Goal: Information Seeking & Learning: Learn about a topic

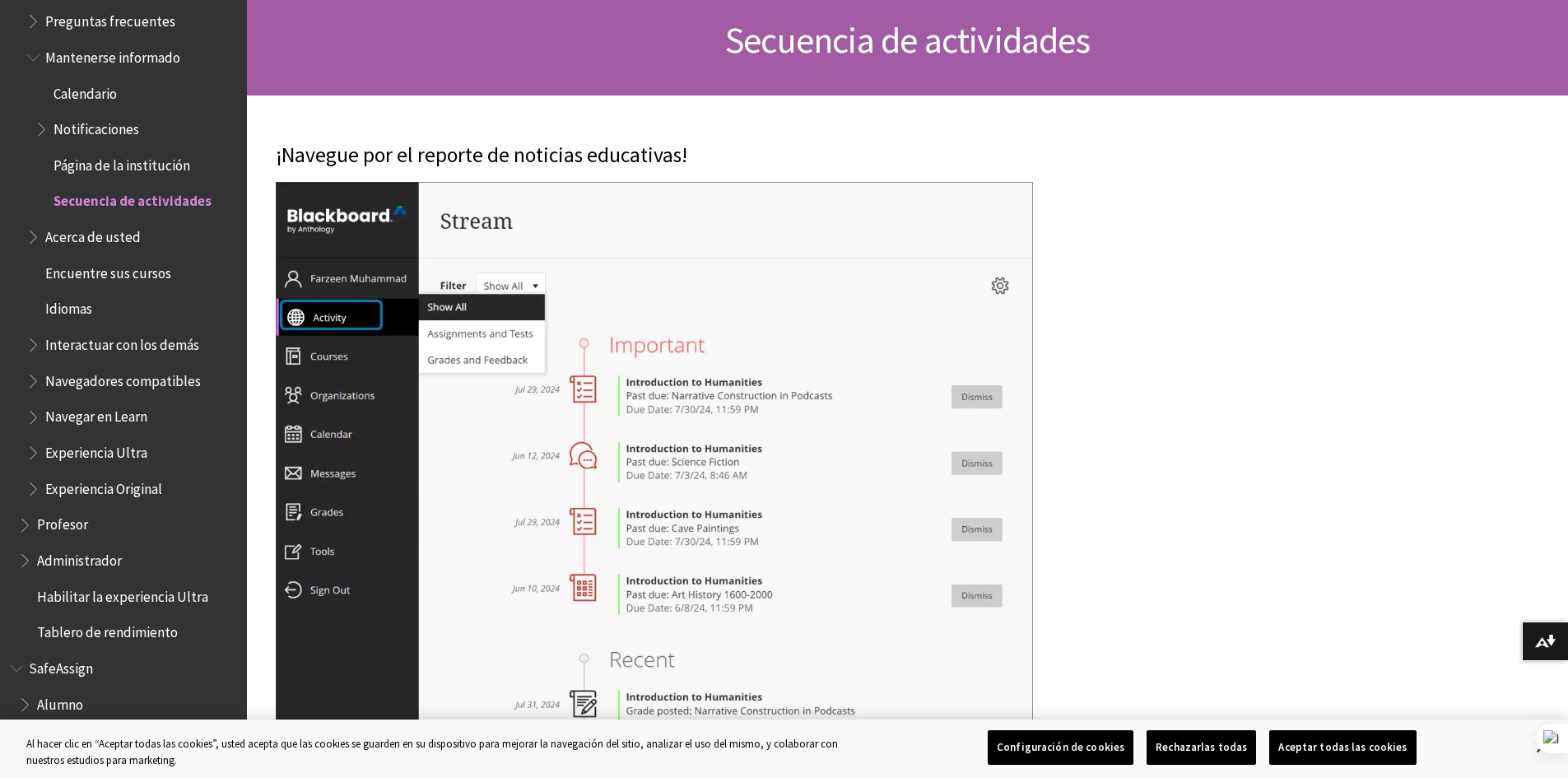
scroll to position [1487, 0]
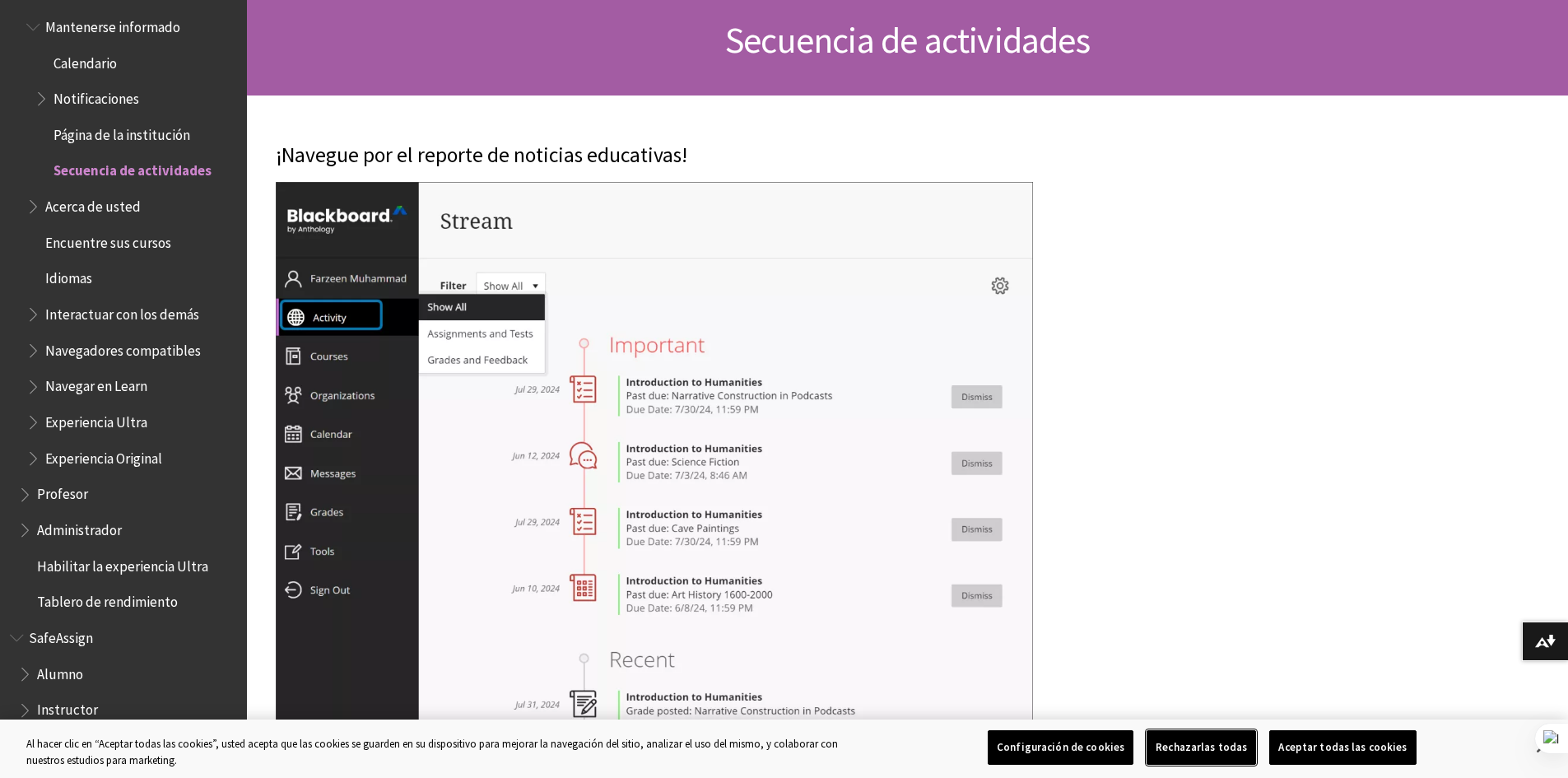
click at [1198, 739] on button "Rechazarlas todas" at bounding box center [1201, 747] width 110 height 35
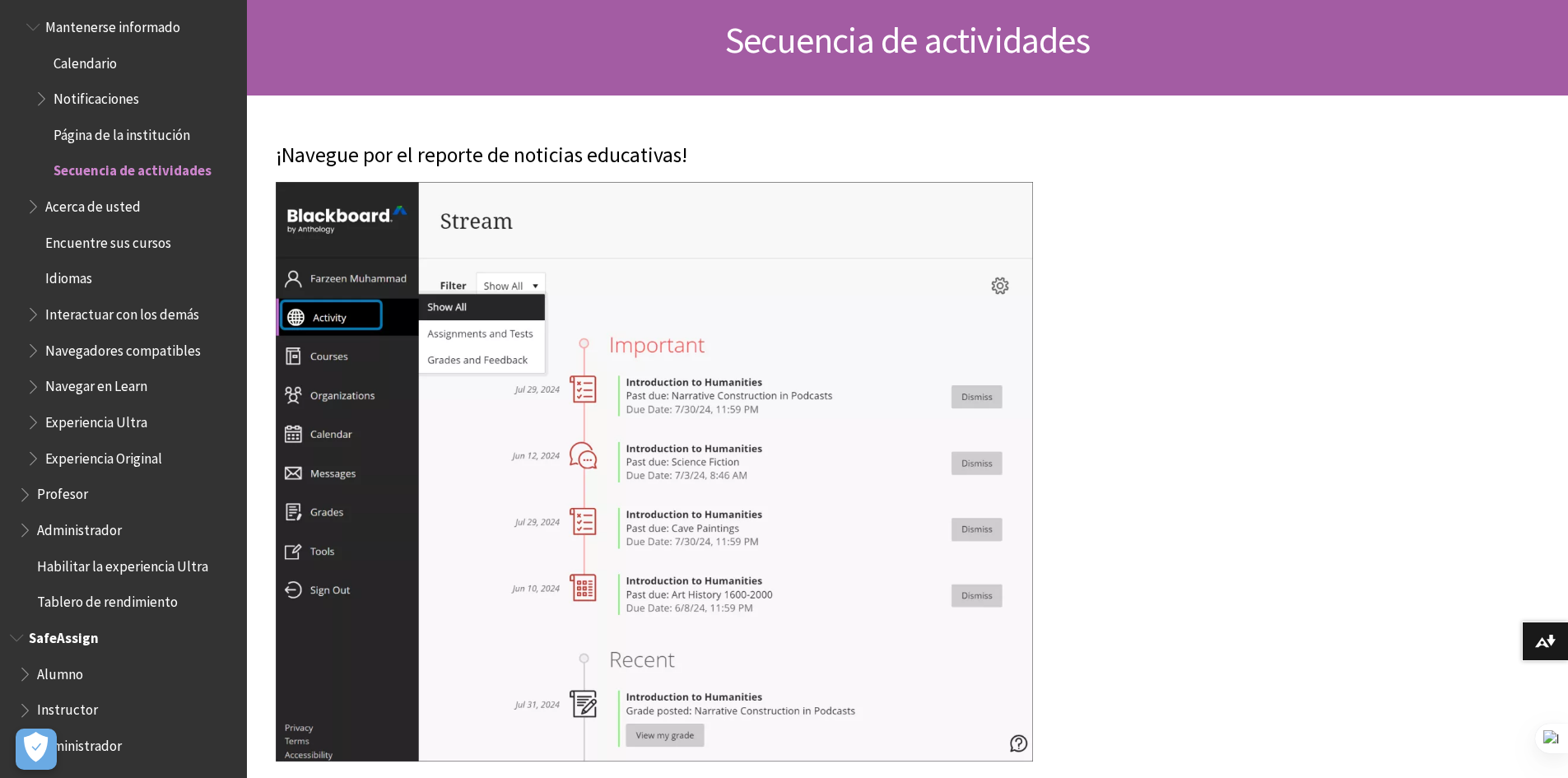
click at [93, 686] on span "Alumno" at bounding box center [127, 674] width 219 height 28
click at [53, 669] on span "Alumno" at bounding box center [62, 672] width 49 height 22
click at [25, 669] on span "Book outline for Blackboard SafeAssign" at bounding box center [26, 671] width 17 height 20
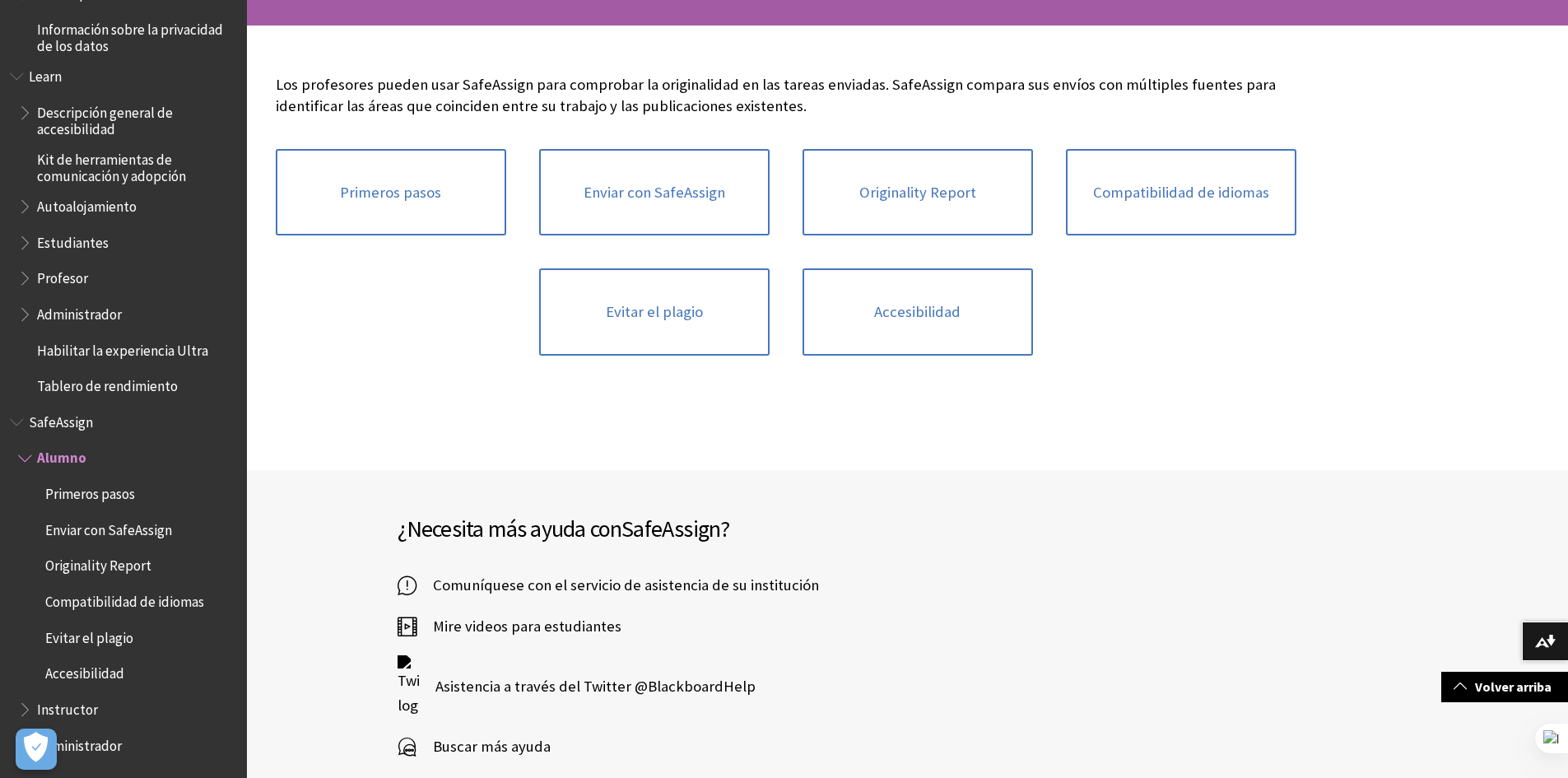
scroll to position [223, 0]
